Goal: Task Accomplishment & Management: Complete application form

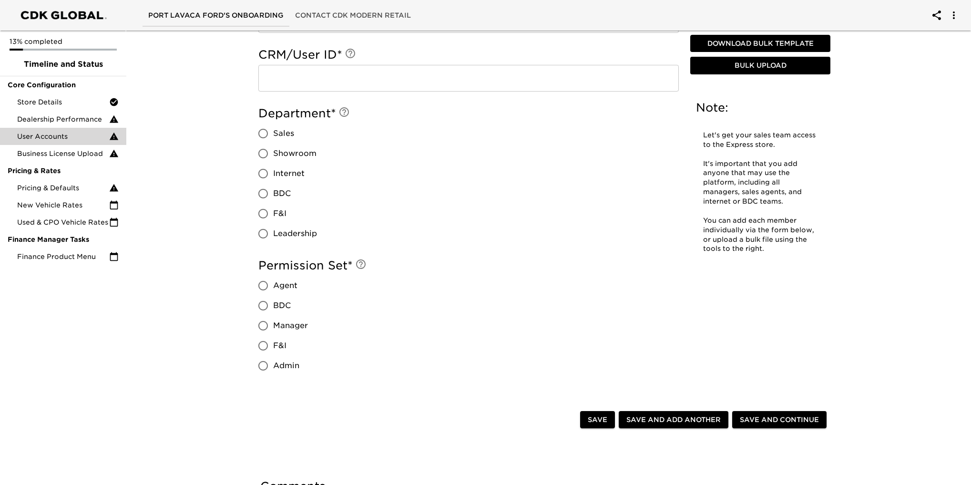
scroll to position [667, 0]
click at [756, 421] on span "Save and Continue" at bounding box center [779, 419] width 79 height 12
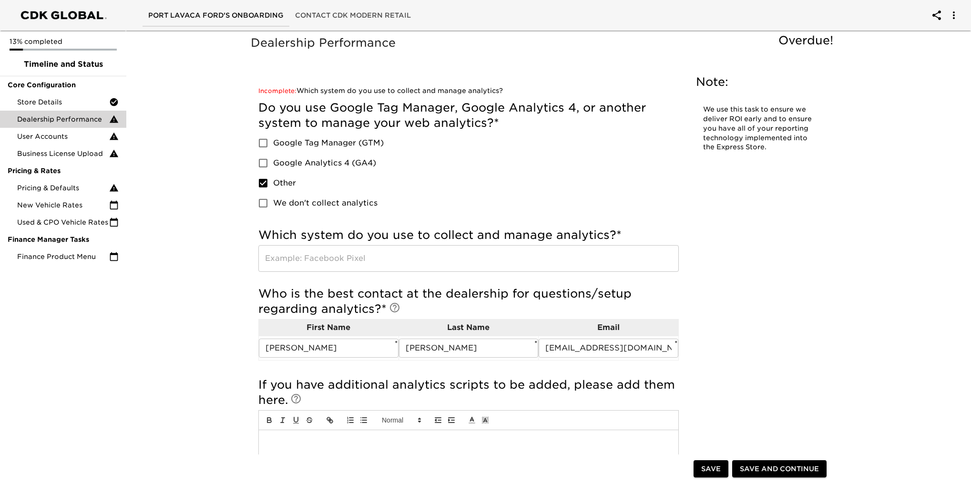
click at [61, 12] on div at bounding box center [63, 15] width 117 height 21
